Goal: Transaction & Acquisition: Purchase product/service

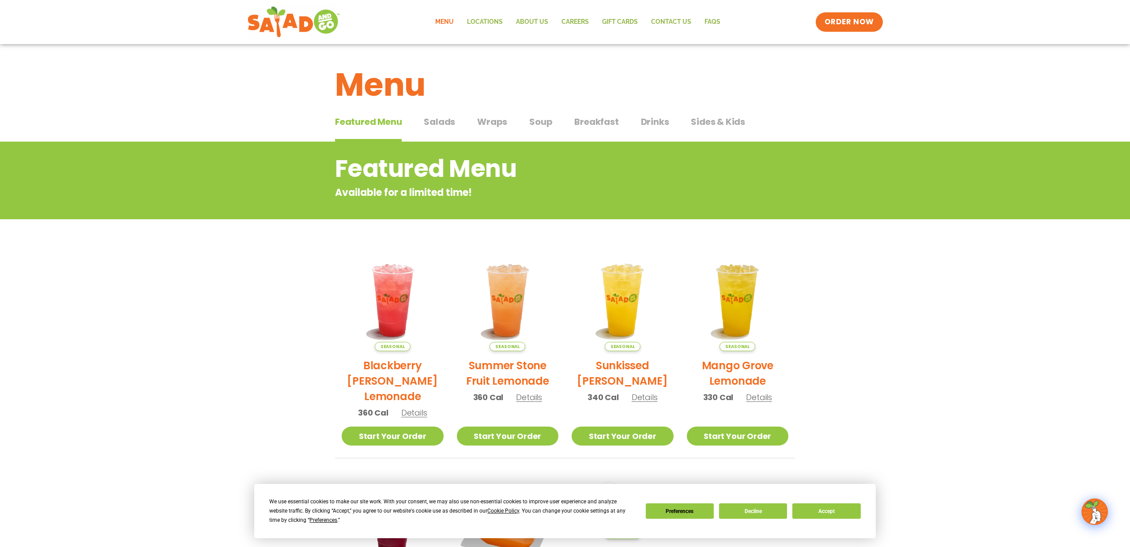
click at [432, 123] on span "Salads" at bounding box center [439, 121] width 31 height 13
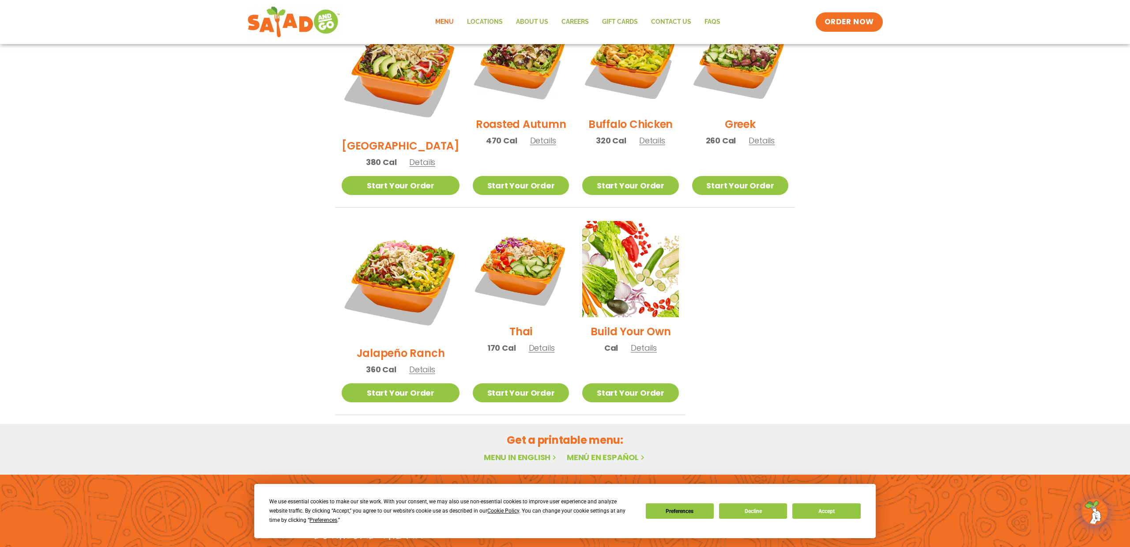
scroll to position [517, 0]
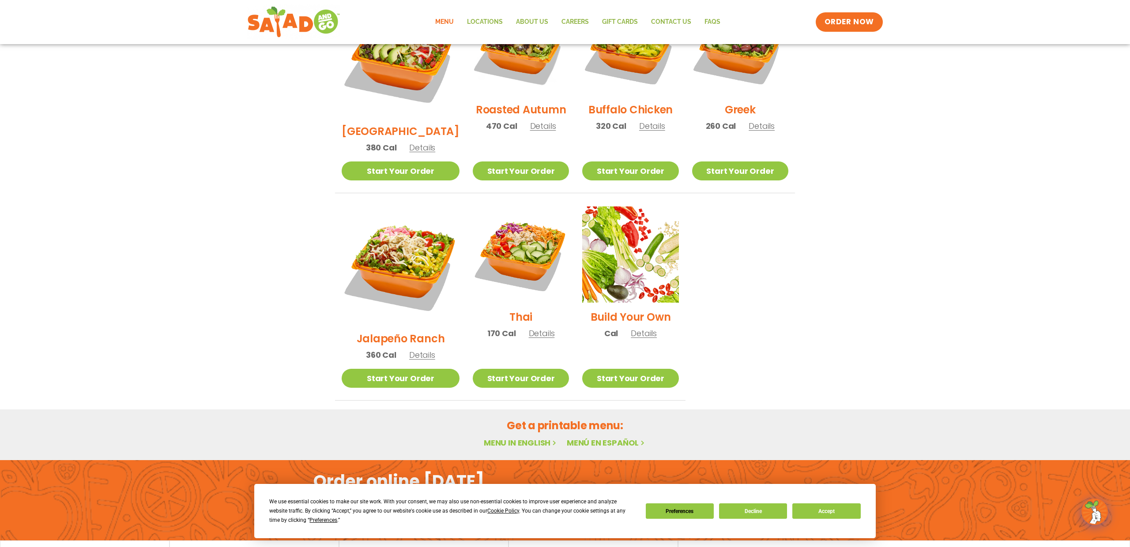
click at [531, 437] on link "Menu in English" at bounding box center [521, 442] width 74 height 11
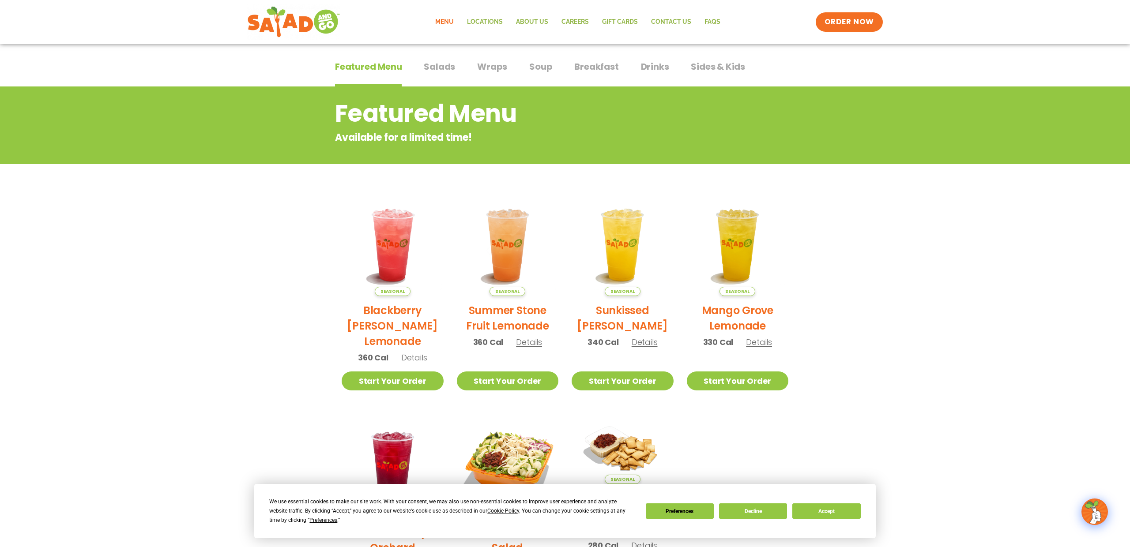
scroll to position [39, 0]
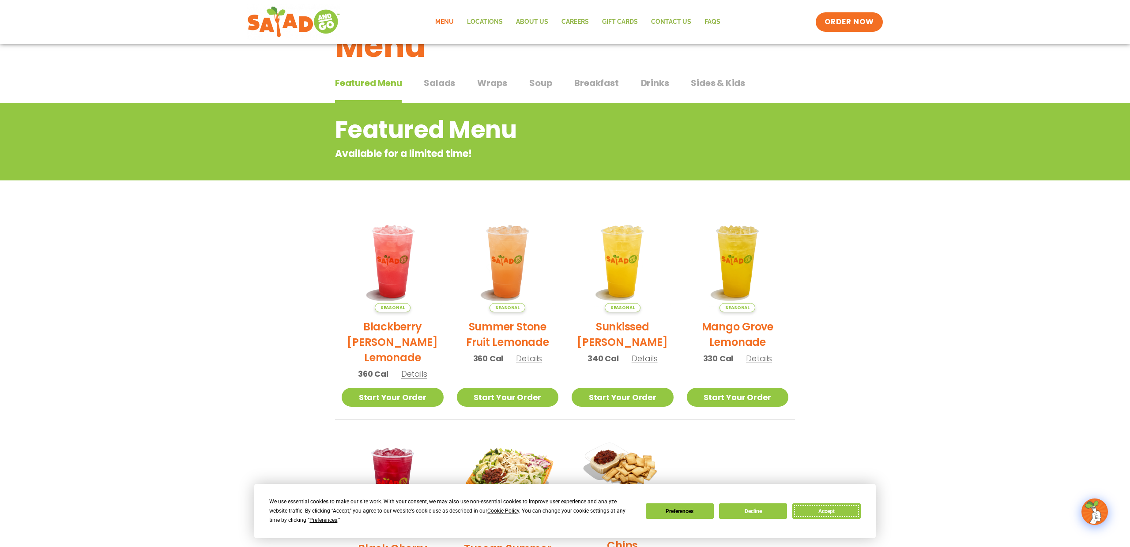
click at [827, 515] on button "Accept" at bounding box center [826, 511] width 68 height 15
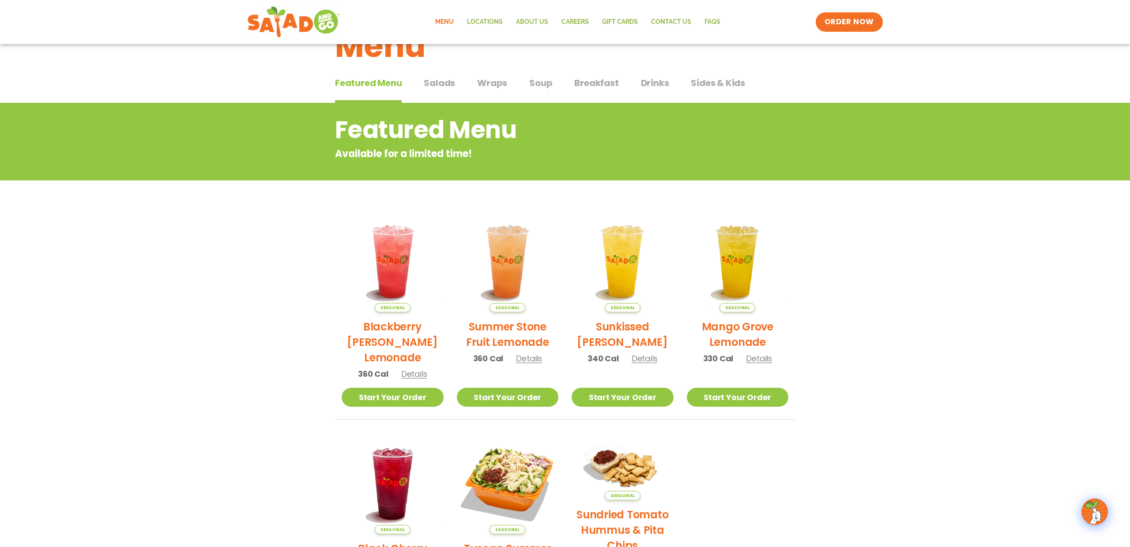
click at [490, 80] on span "Wraps" at bounding box center [492, 82] width 30 height 13
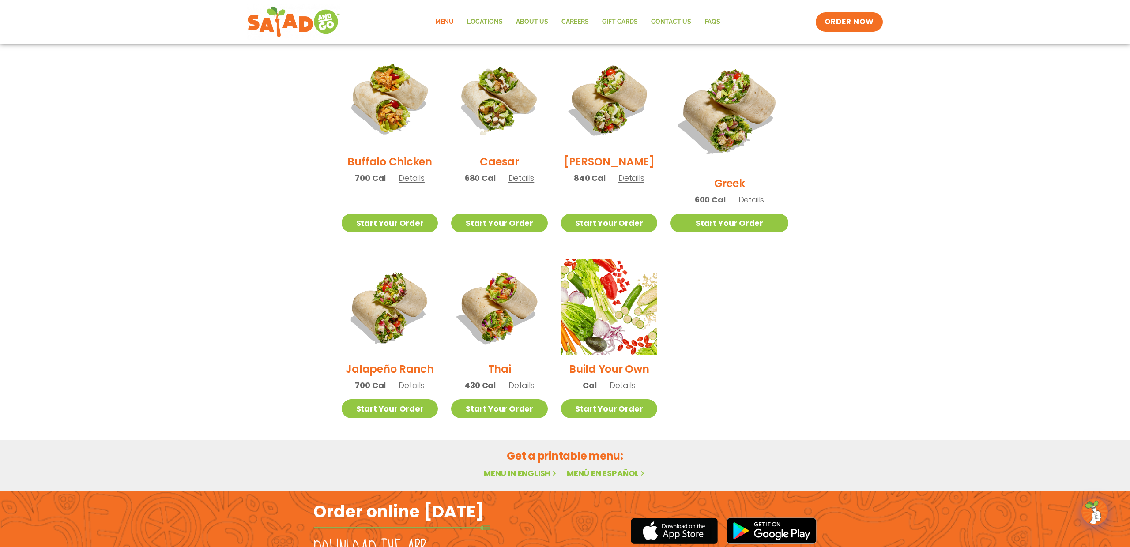
scroll to position [435, 0]
click at [493, 310] on img at bounding box center [499, 306] width 113 height 113
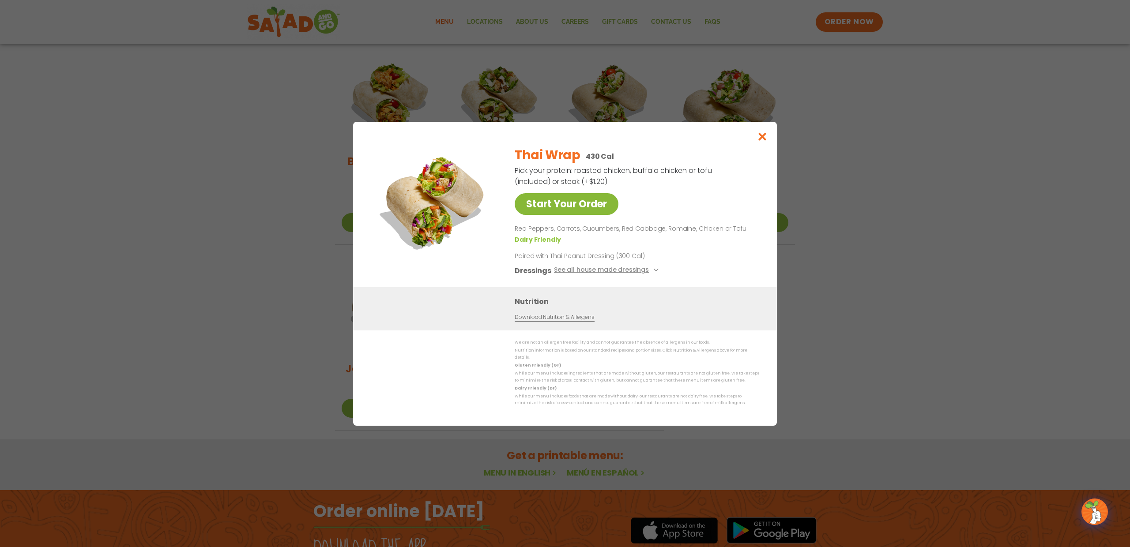
click at [571, 209] on link "Start Your Order" at bounding box center [567, 204] width 104 height 22
